Goal: Task Accomplishment & Management: Use online tool/utility

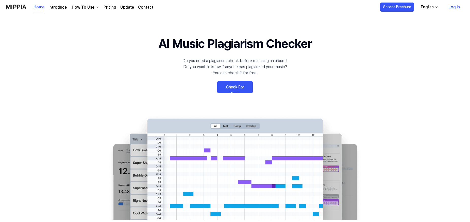
click at [237, 88] on link "Check For Free" at bounding box center [235, 87] width 36 height 12
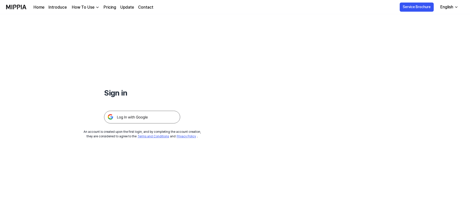
click at [148, 115] on img at bounding box center [142, 117] width 76 height 13
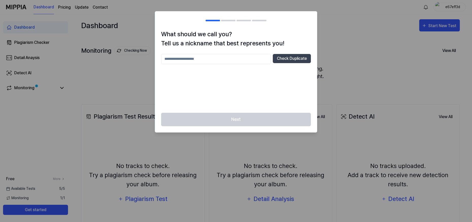
click at [163, 33] on h1 "What should we call you? Tell us a nickname that best represents you!" at bounding box center [236, 39] width 150 height 18
drag, startPoint x: 163, startPoint y: 33, endPoint x: 166, endPoint y: 33, distance: 2.8
click at [166, 33] on h1 "What should we call you? Tell us a nickname that best represents you!" at bounding box center [236, 39] width 150 height 18
click at [175, 33] on h1 "What should we call you? Tell us a nickname that best represents you!" at bounding box center [236, 39] width 150 height 18
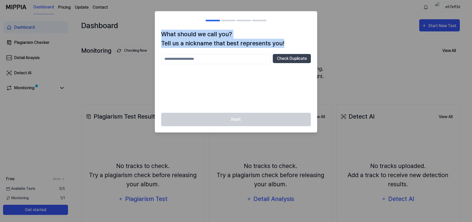
drag, startPoint x: 162, startPoint y: 33, endPoint x: 293, endPoint y: 48, distance: 132.3
click at [293, 48] on div "What should we call you? Tell us a nickname that best represents you! Check Dup…" at bounding box center [236, 71] width 162 height 83
copy h1 "What should we call you? Tell us a nickname that best represents you!"
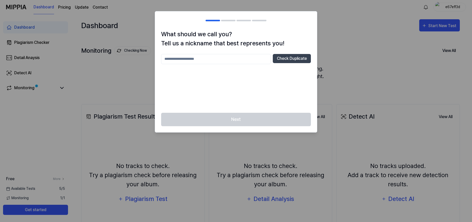
click at [183, 61] on input "text" at bounding box center [216, 59] width 110 height 10
type input "*****"
click at [238, 121] on div "Next" at bounding box center [236, 123] width 162 height 20
click at [294, 86] on div "***** Check Duplicate" at bounding box center [236, 80] width 150 height 53
click at [298, 58] on button "Check Duplicate" at bounding box center [292, 58] width 38 height 9
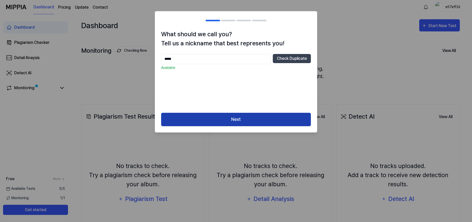
click at [236, 120] on button "Next" at bounding box center [236, 119] width 150 height 13
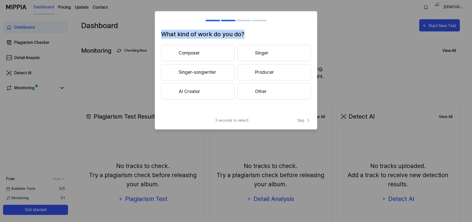
drag, startPoint x: 163, startPoint y: 34, endPoint x: 247, endPoint y: 34, distance: 84.5
click at [247, 34] on h1 "What kind of work do you do?" at bounding box center [236, 34] width 150 height 9
copy h1 "What kind of work do you do?"
click at [191, 91] on button "AI Creator" at bounding box center [197, 91] width 73 height 16
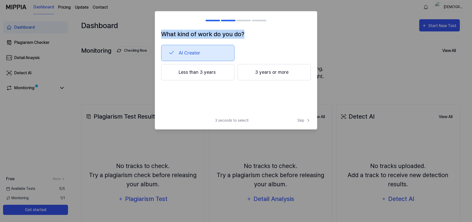
click at [187, 72] on button "Less than 3 years" at bounding box center [197, 72] width 73 height 16
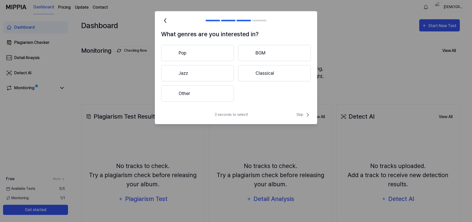
click at [182, 95] on button "Other" at bounding box center [197, 93] width 73 height 16
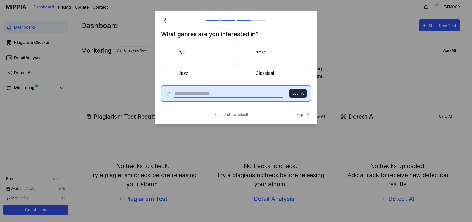
click at [186, 50] on button "Pop" at bounding box center [197, 53] width 73 height 16
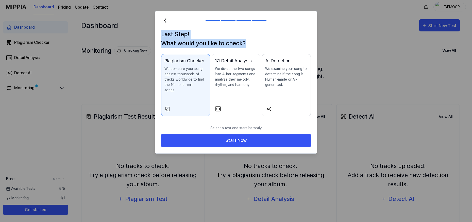
drag, startPoint x: 161, startPoint y: 33, endPoint x: 272, endPoint y: 45, distance: 112.3
click at [272, 45] on div "Last Step! What would you like to check? Plagiarism Checker We compare your son…" at bounding box center [236, 76] width 162 height 93
copy h1 "Last Step! What would you like to check?"
click at [182, 75] on p "We compare your song against thousands of tracks worldwide to find the 10 most …" at bounding box center [185, 79] width 42 height 27
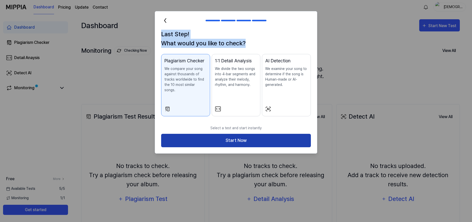
click at [234, 136] on button "Start Now" at bounding box center [236, 140] width 150 height 13
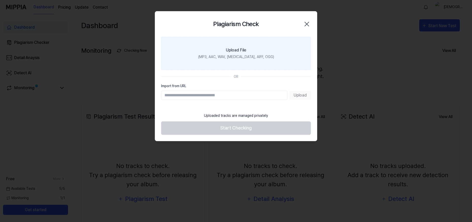
click at [237, 52] on div "Upload File" at bounding box center [236, 50] width 20 height 6
click at [0, 0] on input "Upload File (MP3, AAC, WAV, [MEDICAL_DATA], AIFF, OGG)" at bounding box center [0, 0] width 0 height 0
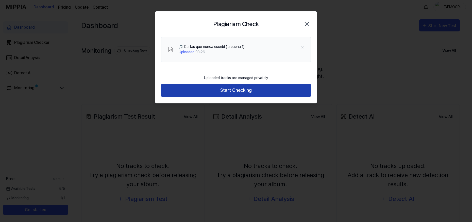
click at [236, 89] on button "Start Checking" at bounding box center [236, 90] width 150 height 13
